Goal: Information Seeking & Learning: Learn about a topic

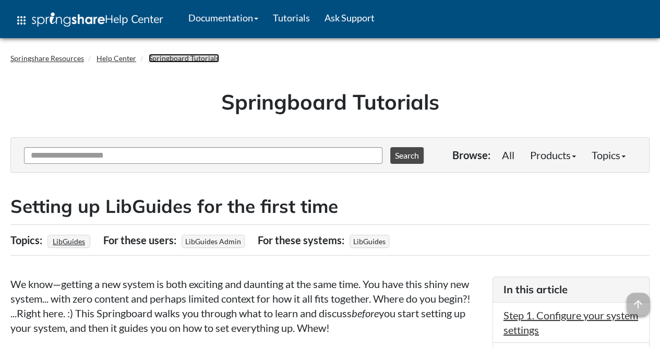
click at [169, 61] on link "Springboard Tutorials" at bounding box center [184, 58] width 70 height 9
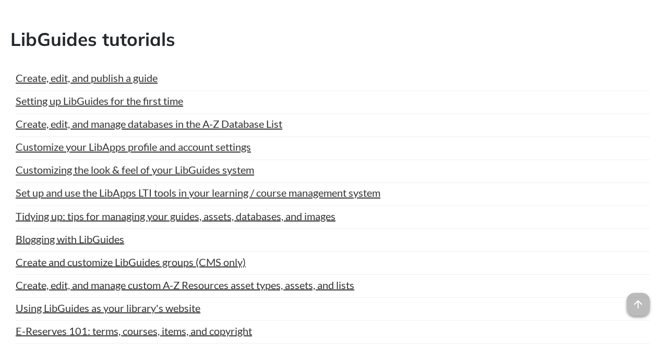
scroll to position [780, 0]
